Goal: Task Accomplishment & Management: Manage account settings

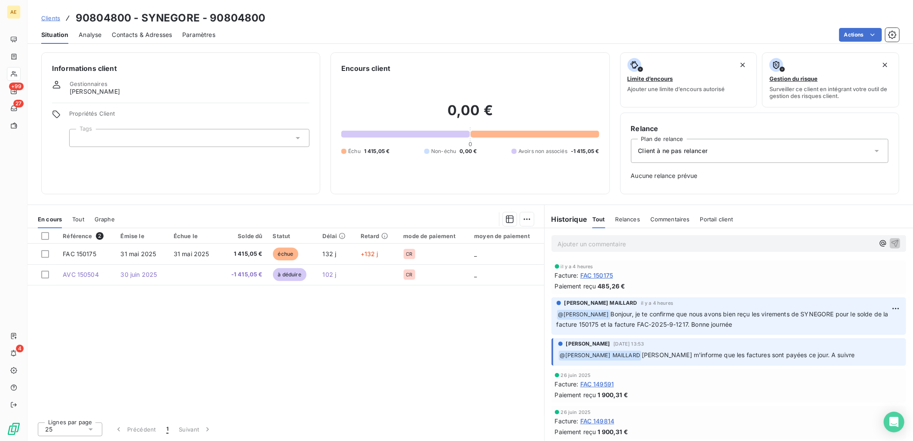
click at [54, 18] on span "Clients" at bounding box center [50, 18] width 19 height 7
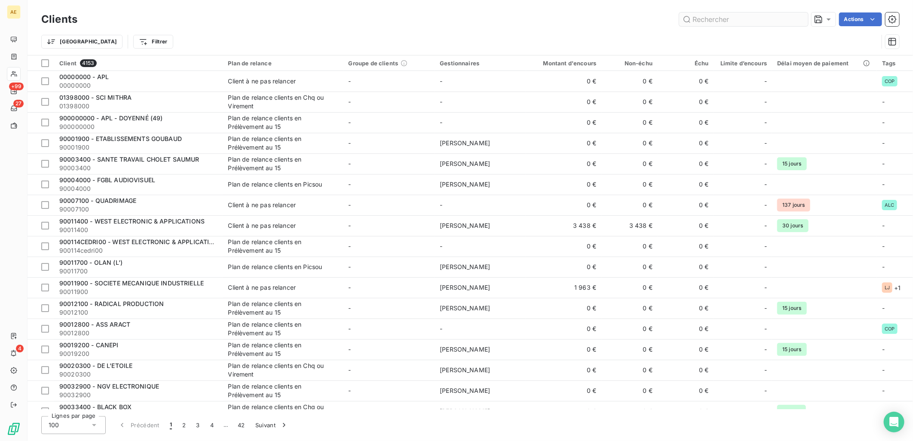
click at [744, 16] on input "text" at bounding box center [743, 19] width 129 height 14
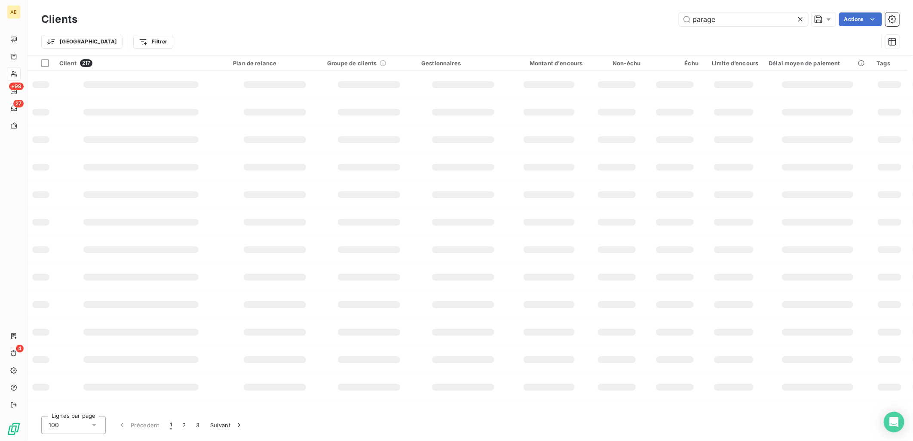
type input "parage"
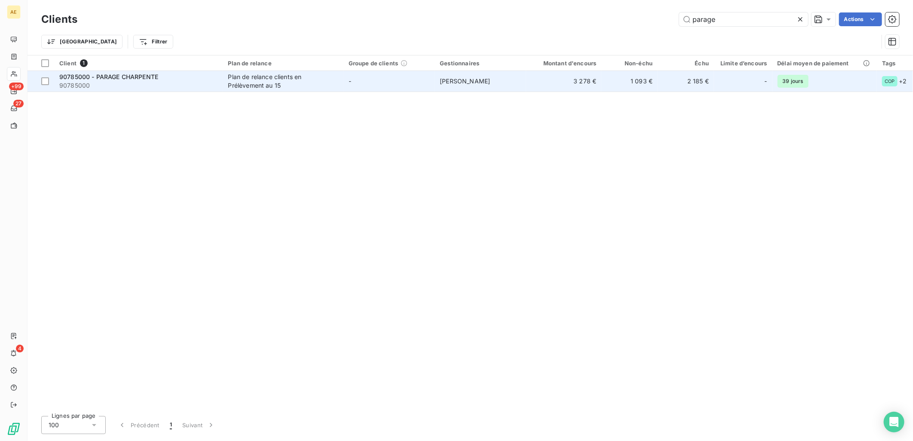
click at [159, 77] on div "90785000 - PARAGE CHARPENTE" at bounding box center [138, 77] width 159 height 9
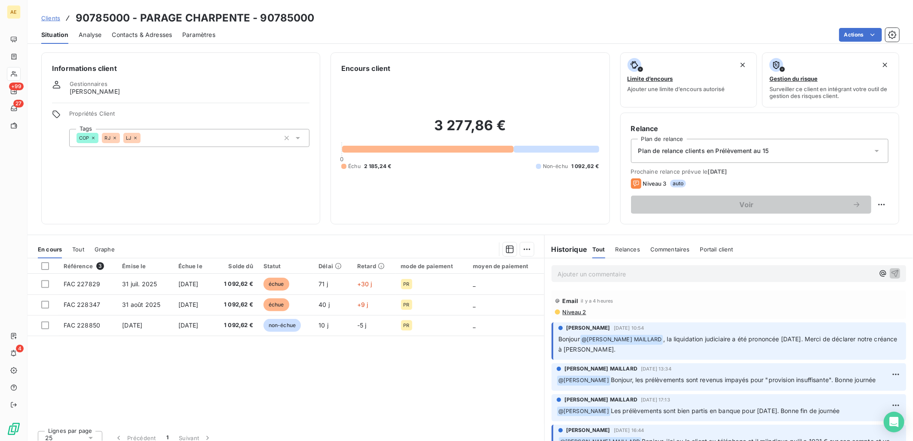
click at [875, 151] on icon at bounding box center [877, 151] width 4 height 2
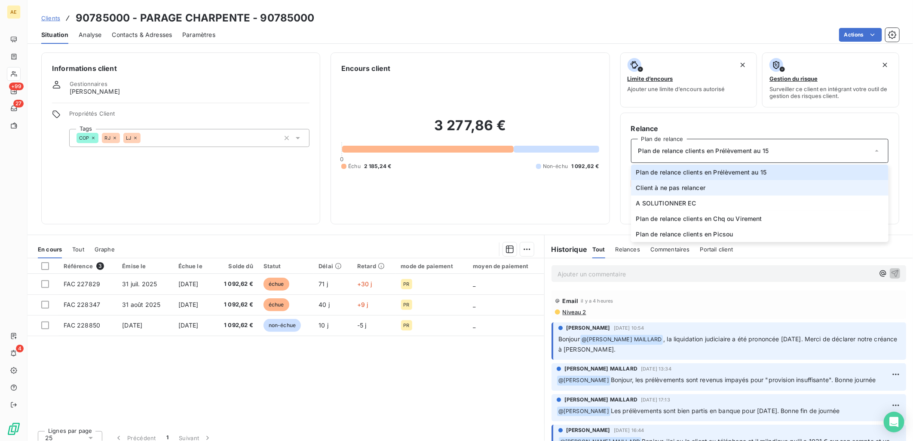
click at [687, 187] on span "Client à ne pas relancer" at bounding box center [671, 188] width 70 height 9
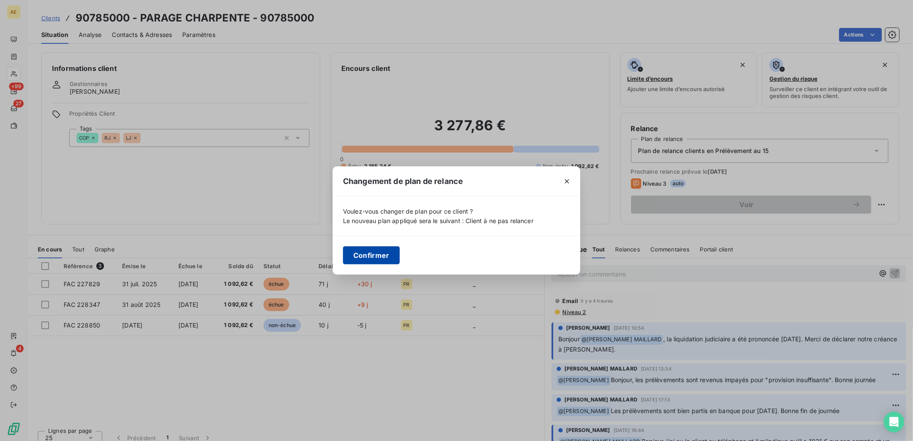
click at [372, 251] on button "Confirmer" at bounding box center [371, 255] width 57 height 18
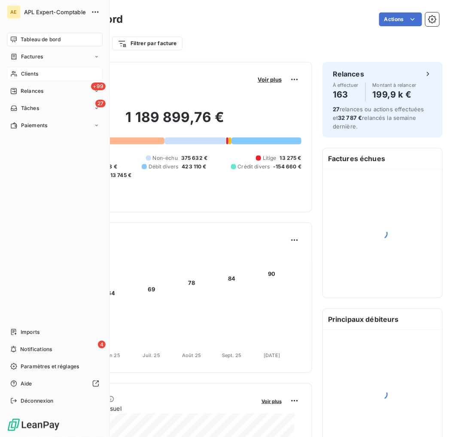
click at [37, 72] on span "Clients" at bounding box center [29, 74] width 17 height 8
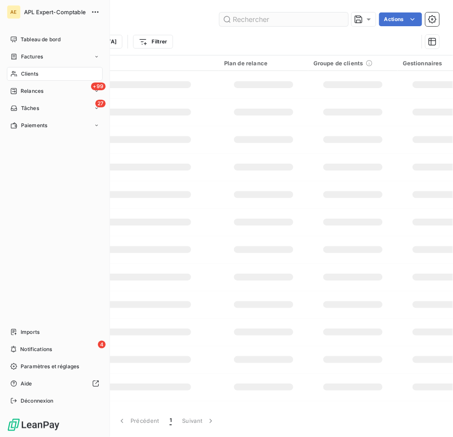
click at [247, 17] on input "text" at bounding box center [284, 19] width 129 height 14
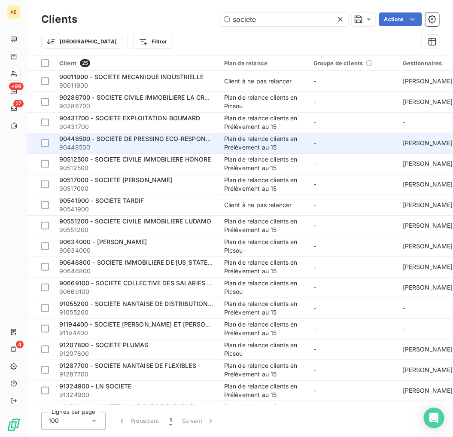
type input "societe"
click at [173, 135] on span "90448500 - SOCIETE DE PRESSING ECO-RESPONSABLE" at bounding box center [142, 138] width 166 height 7
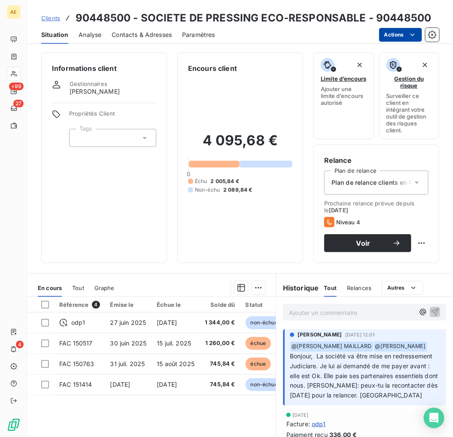
click at [403, 31] on html "AE +99 27 4 Clients 90448500 - SOCIETE DE PRESSING ECO-RESPONSABLE - 90448500 S…" at bounding box center [226, 218] width 453 height 437
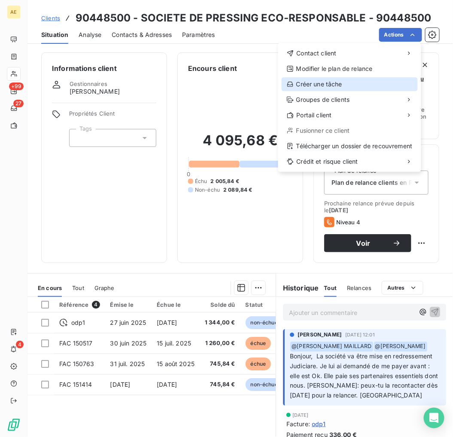
click at [343, 80] on div "Créer une tâche" at bounding box center [350, 84] width 136 height 14
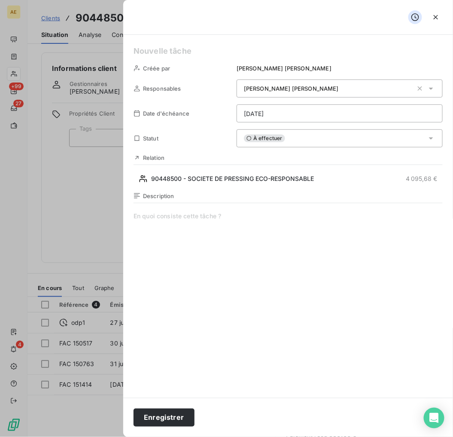
click at [273, 112] on html "AE +99 27 4 Clients 90448500 - SOCIETE DE PRESSING ECO-RESPONSABLE - 90448500 S…" at bounding box center [226, 218] width 453 height 437
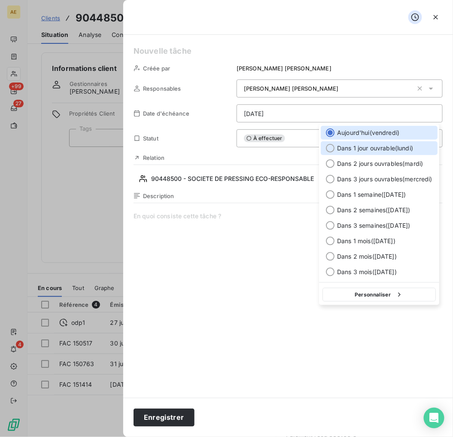
click at [360, 153] on div "Dans 1 jour ouvrable ( [DATE] )" at bounding box center [379, 148] width 117 height 14
type input "[DATE]"
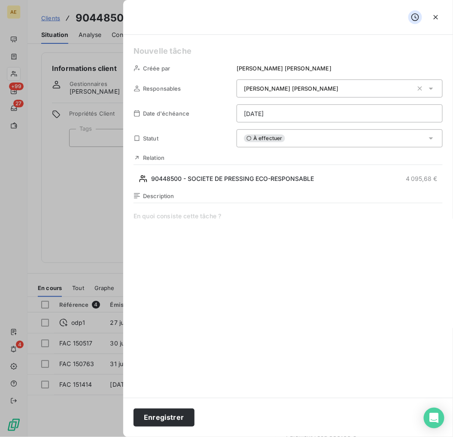
click at [196, 216] on span at bounding box center [288, 294] width 309 height 165
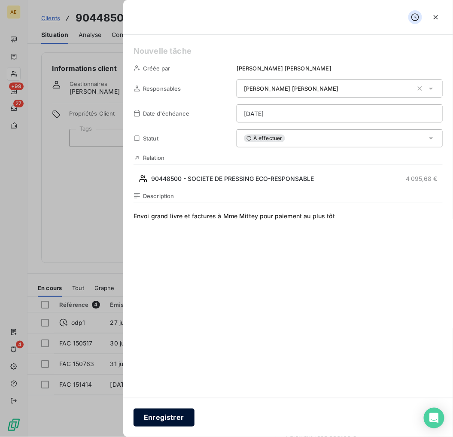
click at [181, 423] on button "Enregistrer" at bounding box center [164, 418] width 61 height 18
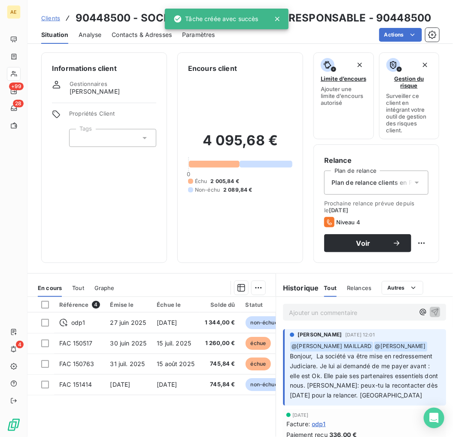
drag, startPoint x: 46, startPoint y: 17, endPoint x: 52, endPoint y: 18, distance: 6.2
click at [46, 17] on span "Clients" at bounding box center [50, 18] width 19 height 7
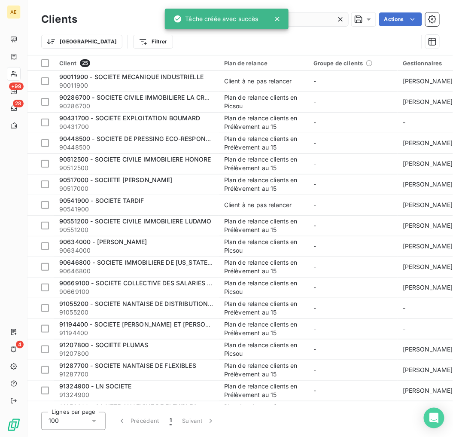
click at [326, 20] on input "societe" at bounding box center [284, 19] width 129 height 14
click at [326, 18] on input "societe" at bounding box center [284, 19] width 129 height 14
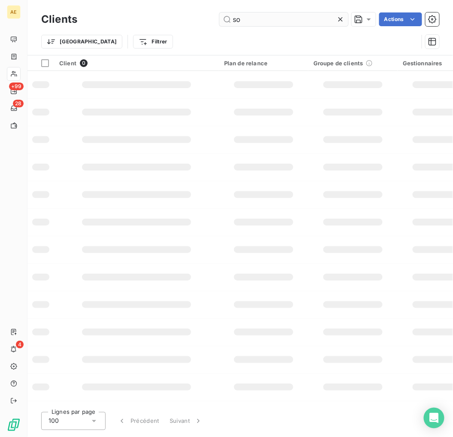
type input "s"
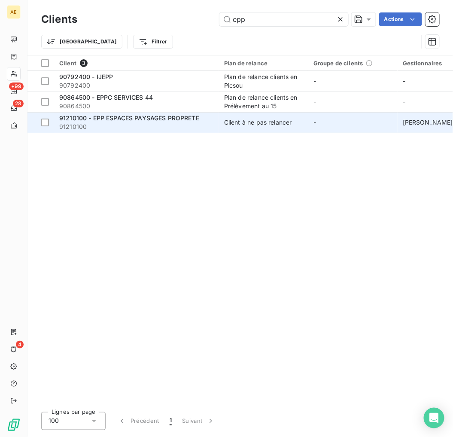
type input "epp"
click at [144, 123] on span "91210100" at bounding box center [136, 127] width 155 height 9
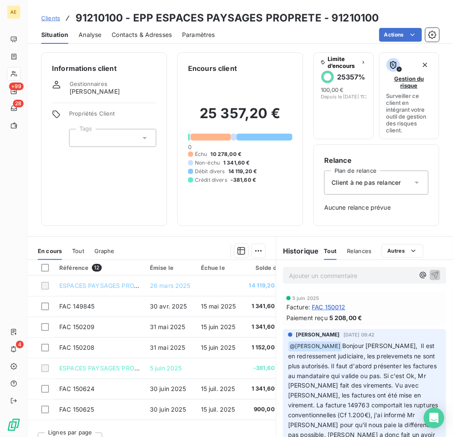
click at [159, 39] on span "Contacts & Adresses" at bounding box center [142, 35] width 60 height 9
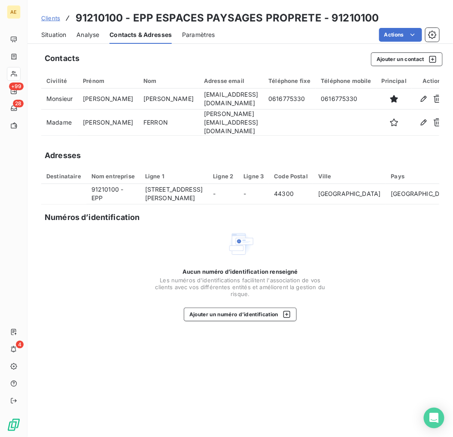
click at [57, 33] on span "Situation" at bounding box center [53, 35] width 25 height 9
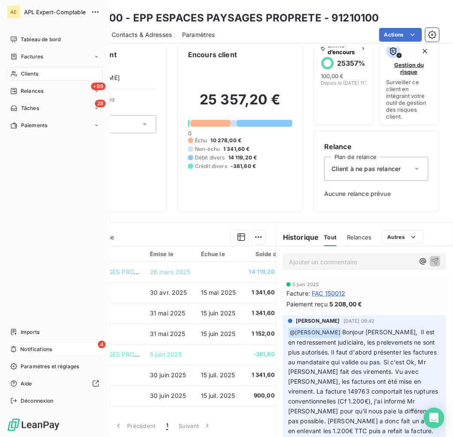
click at [21, 347] on span "Notifications" at bounding box center [36, 350] width 32 height 8
drag, startPoint x: 452, startPoint y: 332, endPoint x: 9, endPoint y: 351, distance: 443.6
click at [9, 351] on div "4 Notifications" at bounding box center [55, 350] width 96 height 14
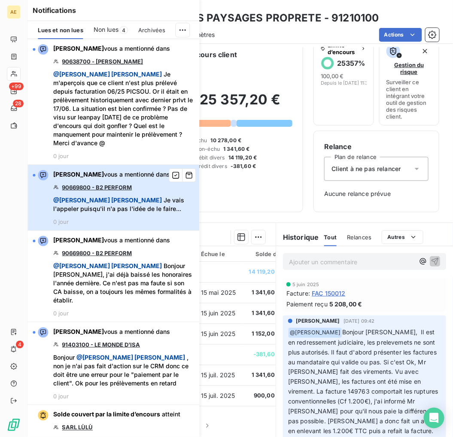
click at [115, 213] on div "[PERSON_NAME] vous a mentionné dans 90669800 - B2 PERFORM @ [PERSON_NAME] MAILL…" at bounding box center [123, 197] width 141 height 55
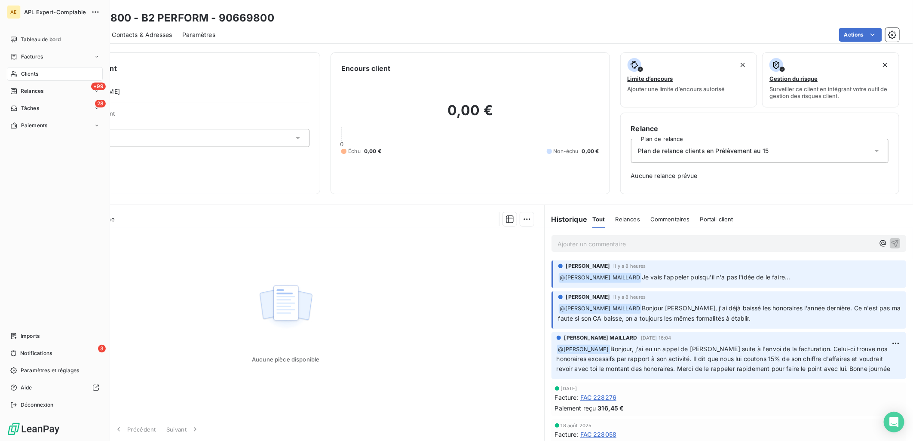
drag, startPoint x: 36, startPoint y: 70, endPoint x: 49, endPoint y: 72, distance: 13.0
click at [36, 70] on span "Clients" at bounding box center [29, 74] width 17 height 8
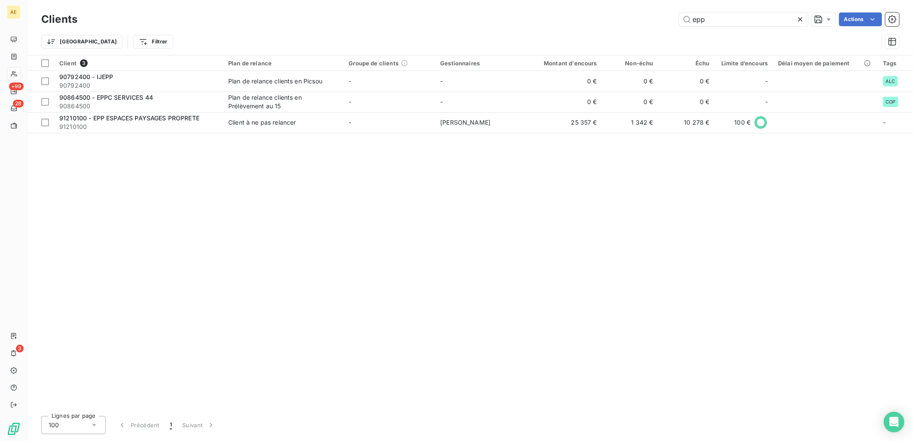
drag, startPoint x: 708, startPoint y: 18, endPoint x: 612, endPoint y: 6, distance: 96.2
click at [453, 6] on div "Clients epp Actions Trier Filtrer" at bounding box center [471, 27] width 886 height 55
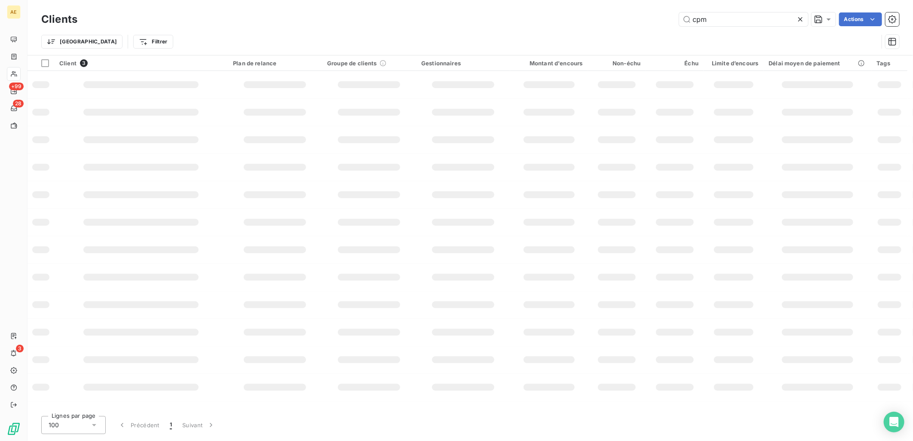
type input "cpm"
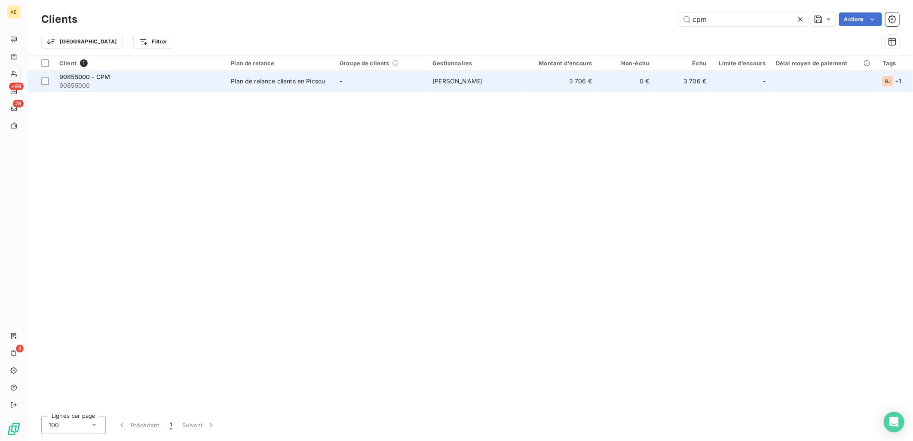
click at [134, 76] on div "90855000 - CPM" at bounding box center [139, 77] width 161 height 9
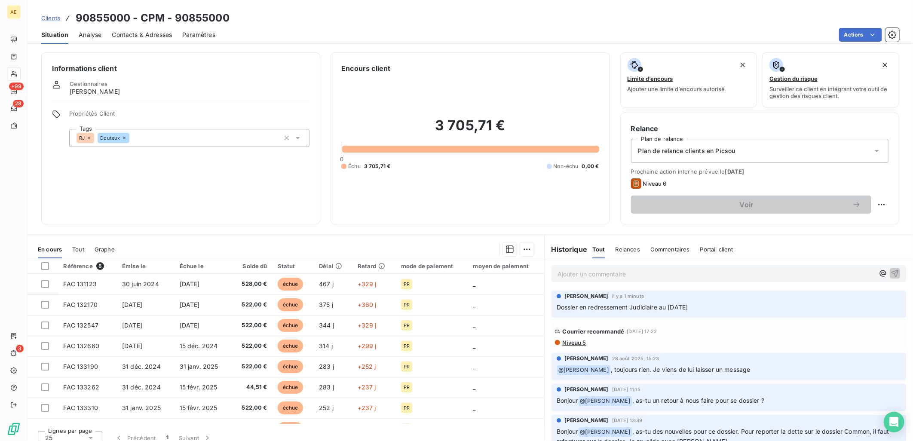
click at [453, 341] on span "Niveau 5" at bounding box center [574, 342] width 25 height 7
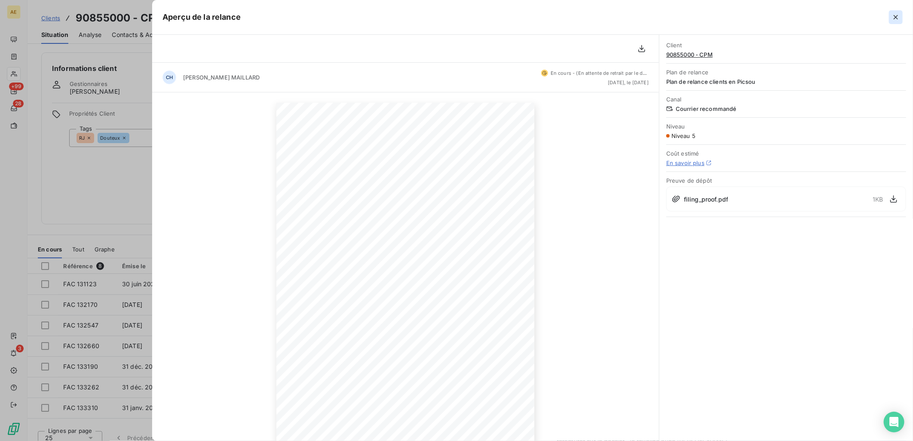
click at [453, 16] on icon "button" at bounding box center [896, 17] width 4 height 4
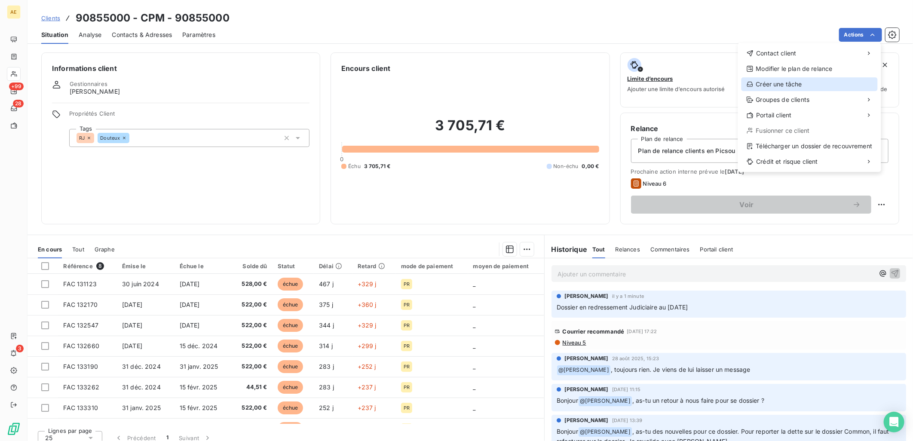
click at [453, 87] on div "Créer une tâche" at bounding box center [810, 84] width 136 height 14
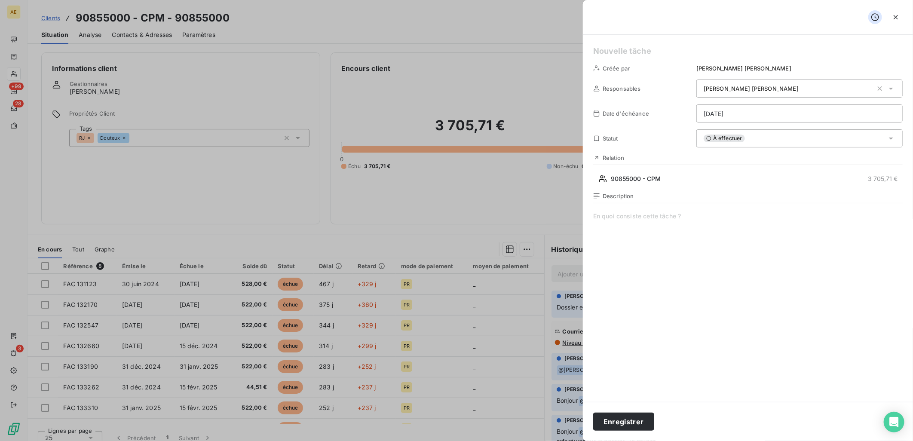
click at [453, 117] on html "AE +99 28 3 Clients 90855000 - CPM - 90855000 Situation Analyse Contacts & Adre…" at bounding box center [456, 220] width 913 height 441
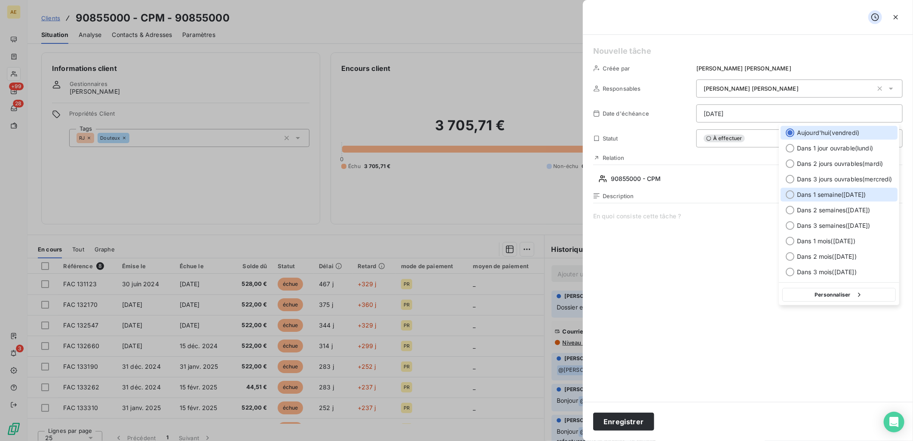
click at [453, 199] on span "Dans 1 semaine ( [DATE] )" at bounding box center [831, 194] width 69 height 9
type input "[DATE]"
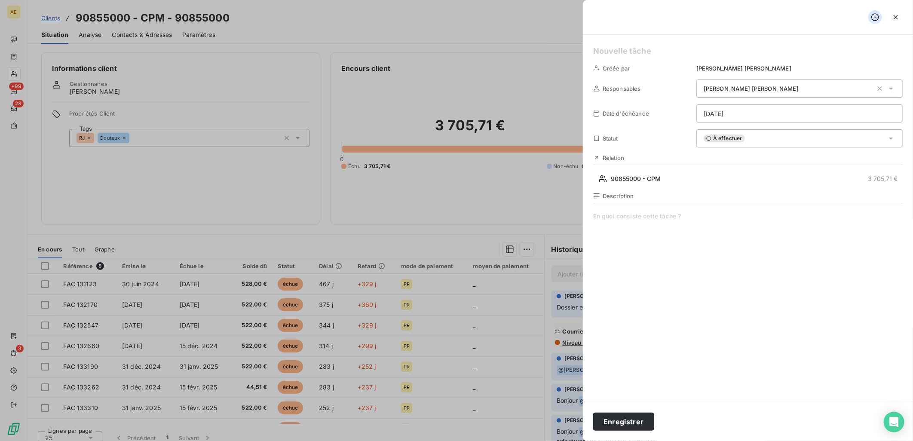
click at [453, 217] on span at bounding box center [747, 294] width 309 height 165
click at [453, 217] on span "Faire déclaration créances" at bounding box center [747, 294] width 309 height 165
click at [453, 211] on div "Description Faire déclaration créances mandataire judiciaire SELARL SLEMJ & ASS…" at bounding box center [747, 285] width 309 height 184
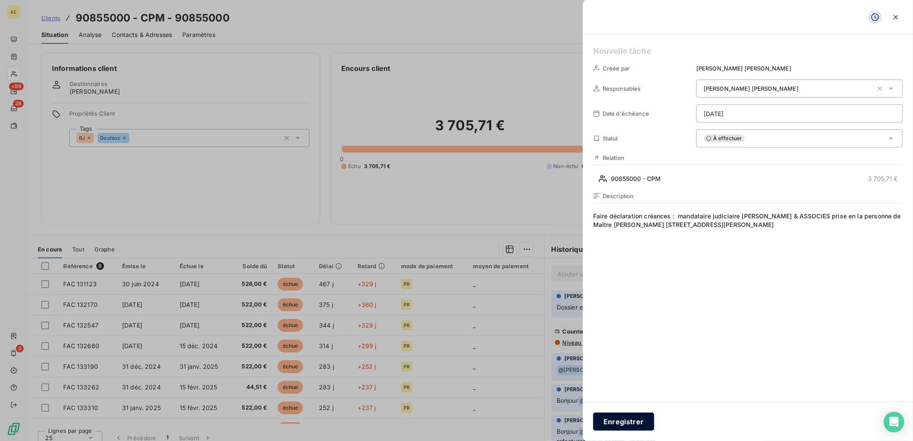
click at [453, 422] on button "Enregistrer" at bounding box center [623, 422] width 61 height 18
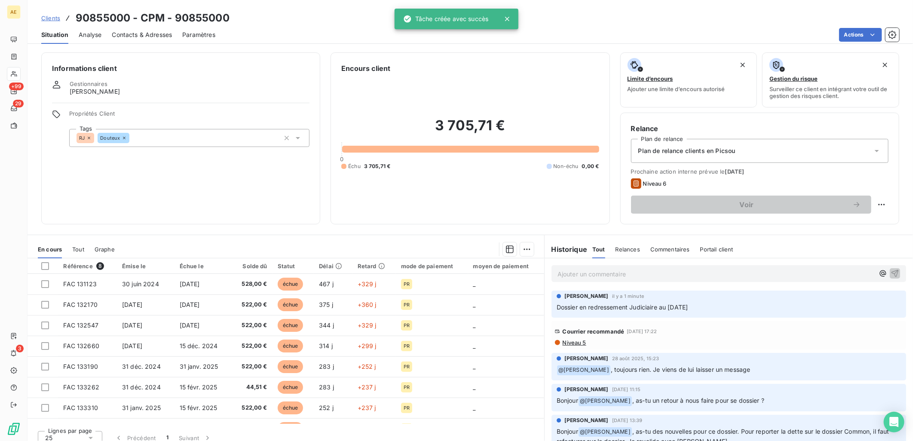
click at [53, 19] on span "Clients" at bounding box center [50, 18] width 19 height 7
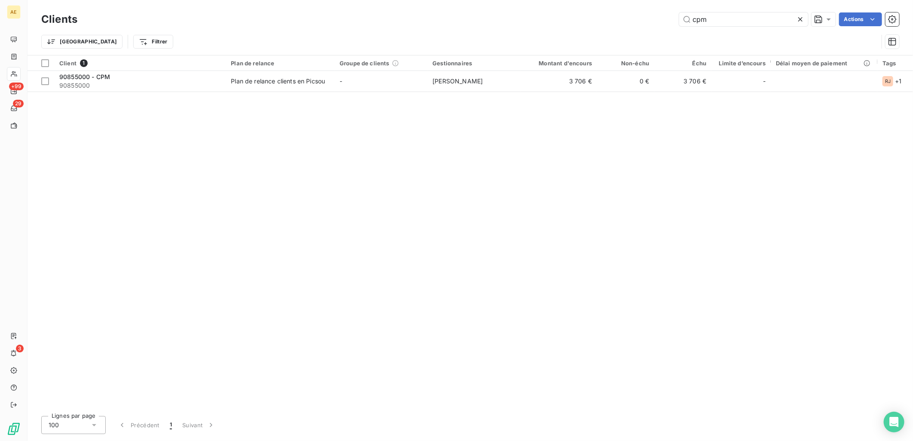
drag, startPoint x: 716, startPoint y: 13, endPoint x: 620, endPoint y: 15, distance: 95.9
click at [453, 15] on div "cpm Actions" at bounding box center [494, 19] width 812 height 14
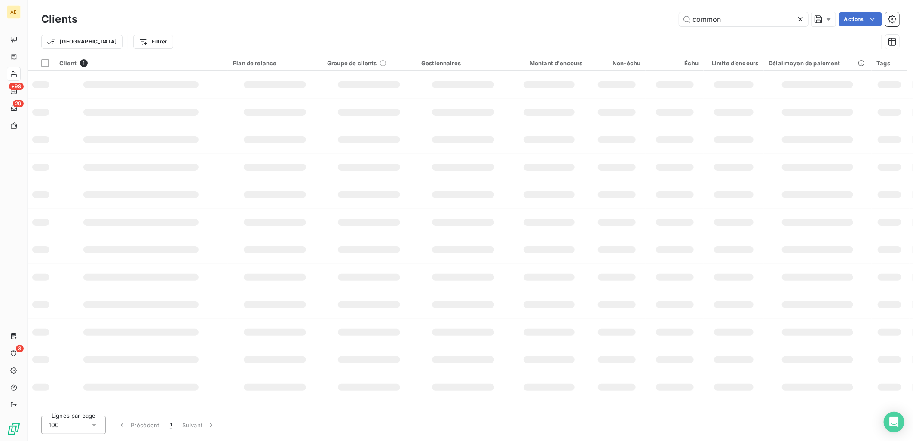
type input "common"
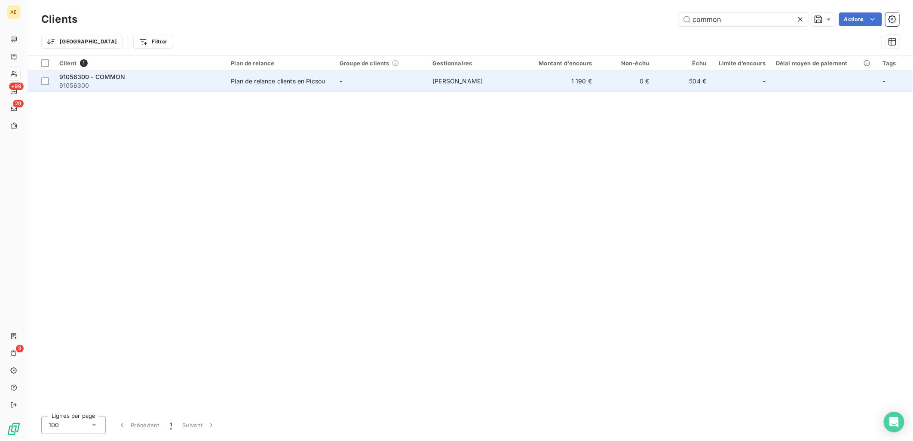
click at [168, 84] on span "91056300" at bounding box center [139, 85] width 161 height 9
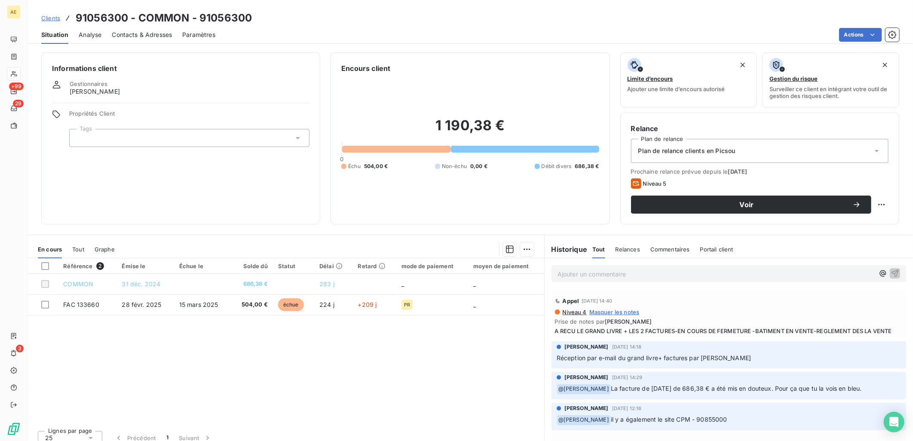
click at [162, 37] on span "Contacts & Adresses" at bounding box center [142, 35] width 60 height 9
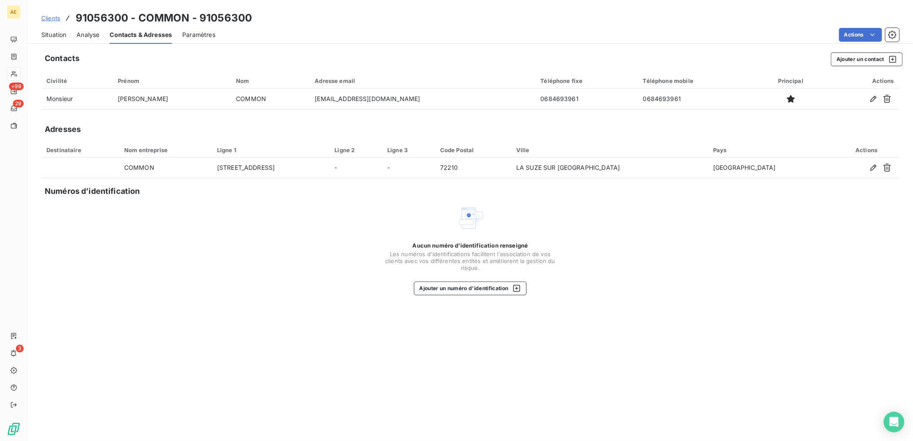
click at [43, 36] on span "Situation" at bounding box center [53, 35] width 25 height 9
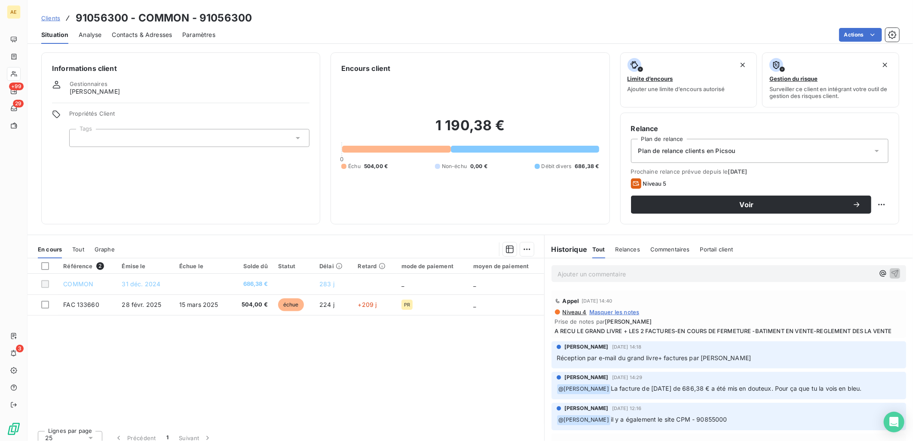
click at [53, 18] on span "Clients" at bounding box center [50, 18] width 19 height 7
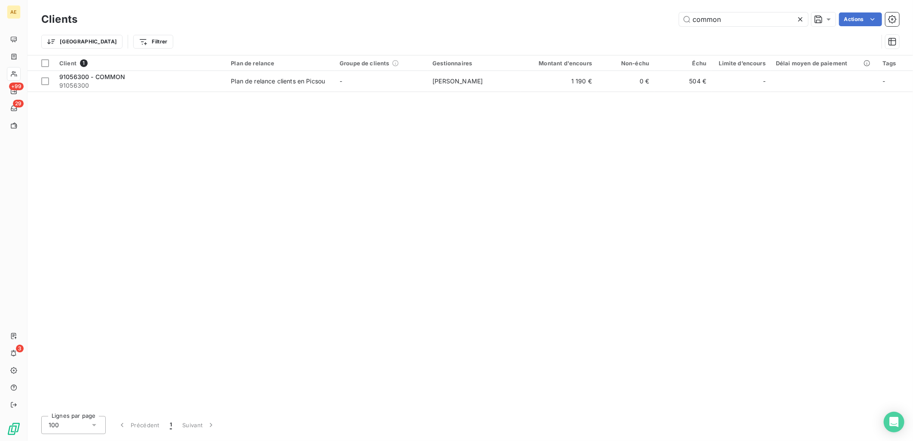
drag, startPoint x: 733, startPoint y: 23, endPoint x: 660, endPoint y: 26, distance: 72.7
click at [453, 26] on div "common Actions" at bounding box center [494, 19] width 812 height 14
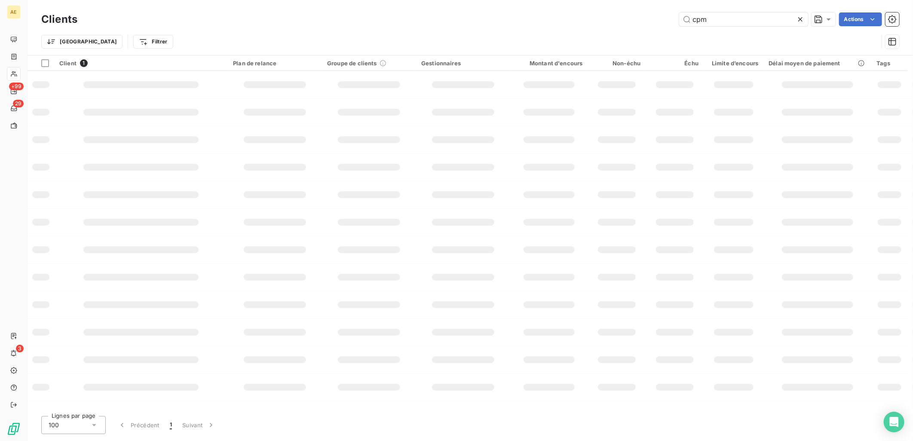
type input "cpm"
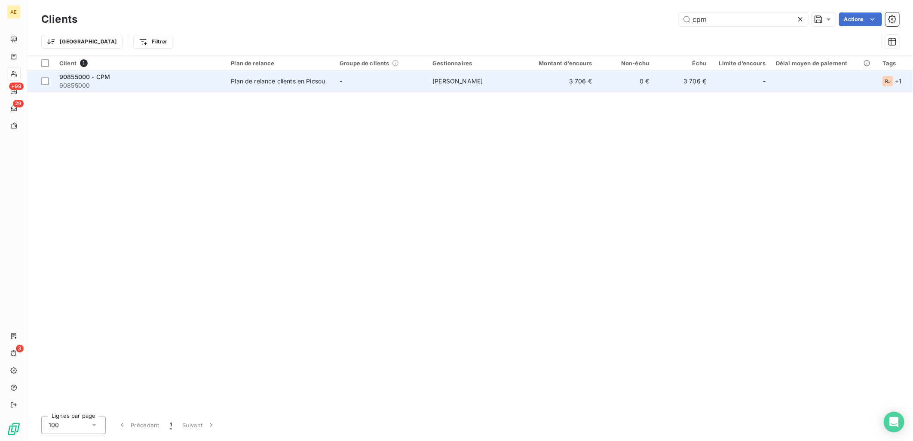
click at [142, 81] on span "90855000" at bounding box center [139, 85] width 161 height 9
